Goal: Task Accomplishment & Management: Manage account settings

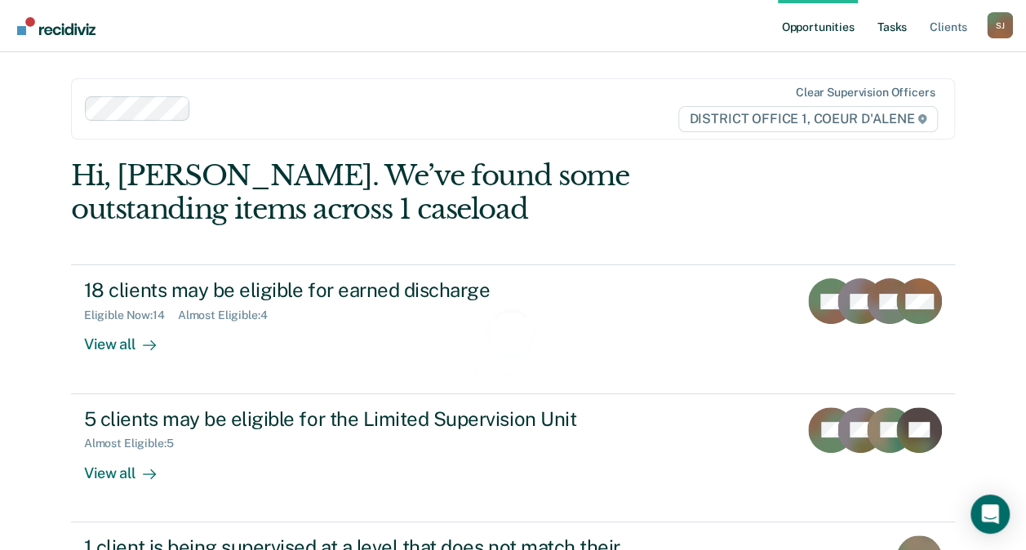
click at [886, 31] on link "Tasks" at bounding box center [892, 26] width 36 height 52
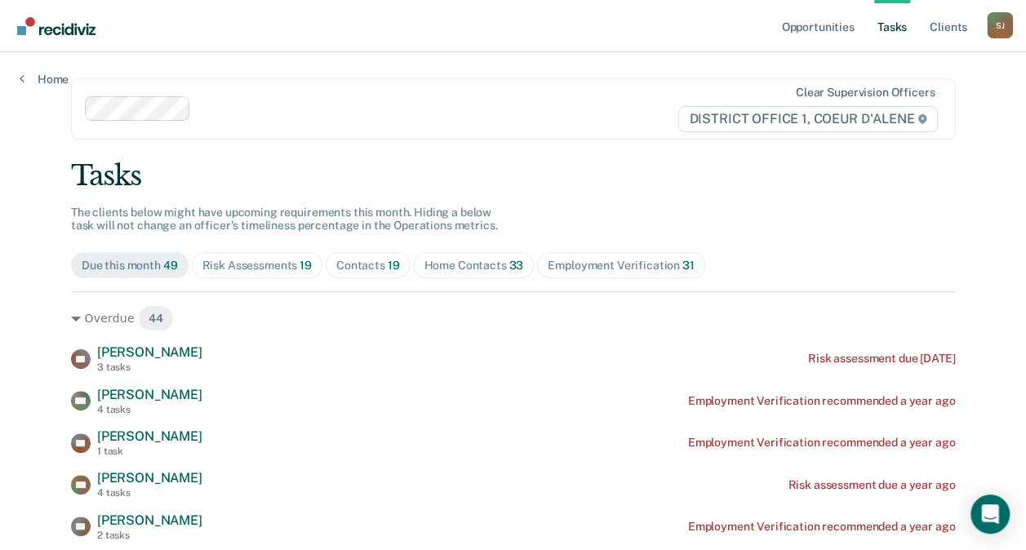
click at [339, 263] on div "Contacts 19" at bounding box center [368, 266] width 64 height 14
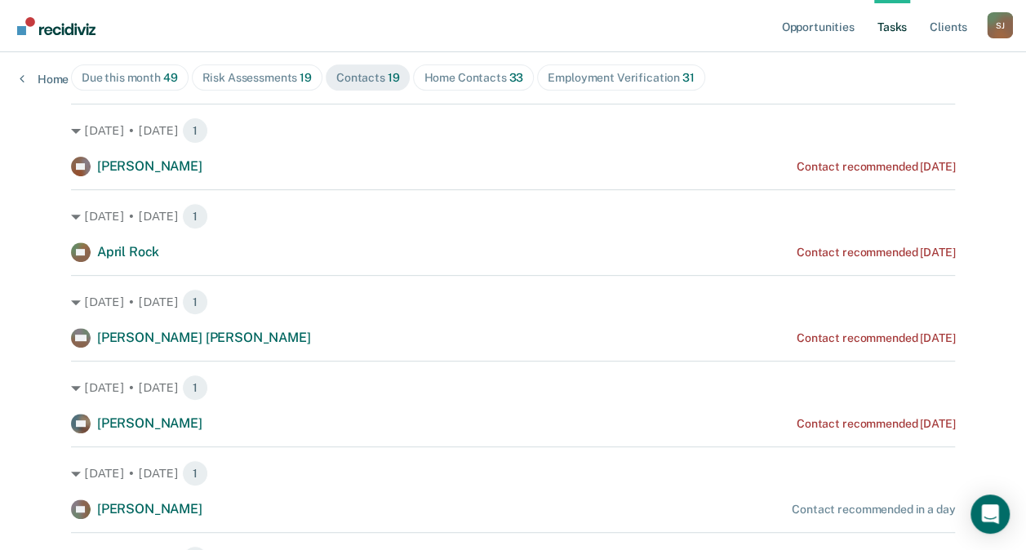
scroll to position [165, 0]
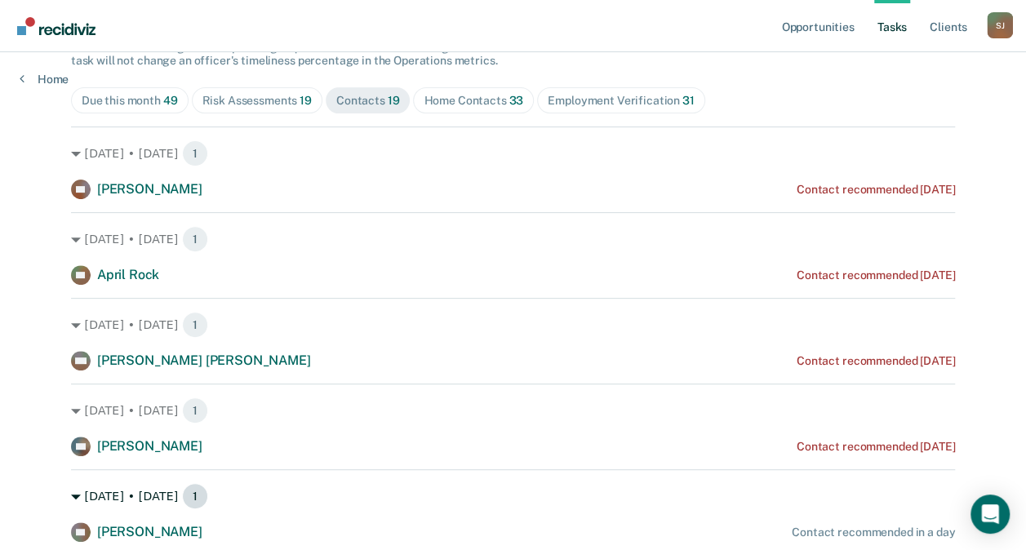
click at [603, 493] on div "[DATE] • [DATE] 1" at bounding box center [513, 496] width 884 height 26
